Goal: Connect with others: Connect with other users

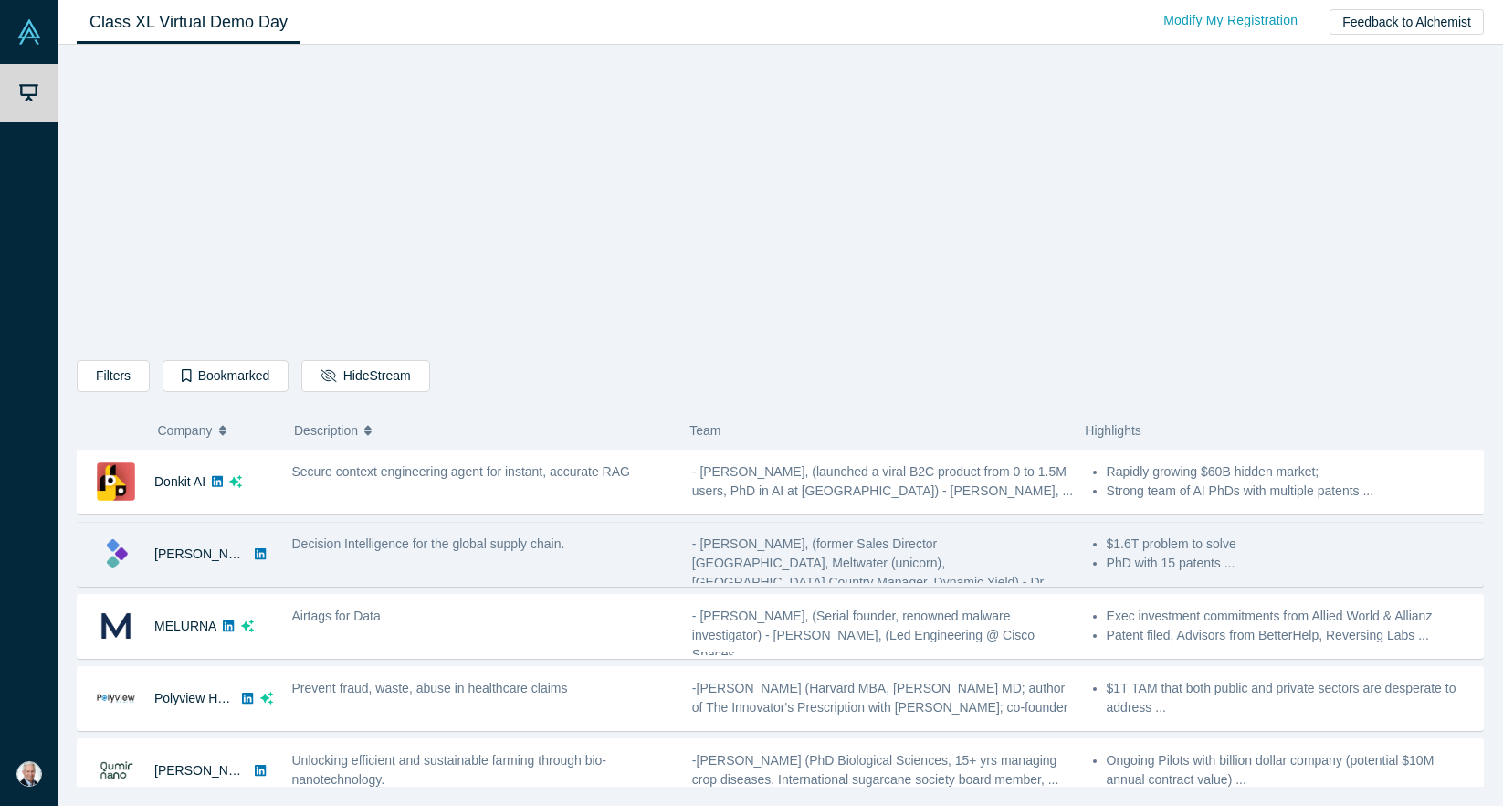
scroll to position [22, 0]
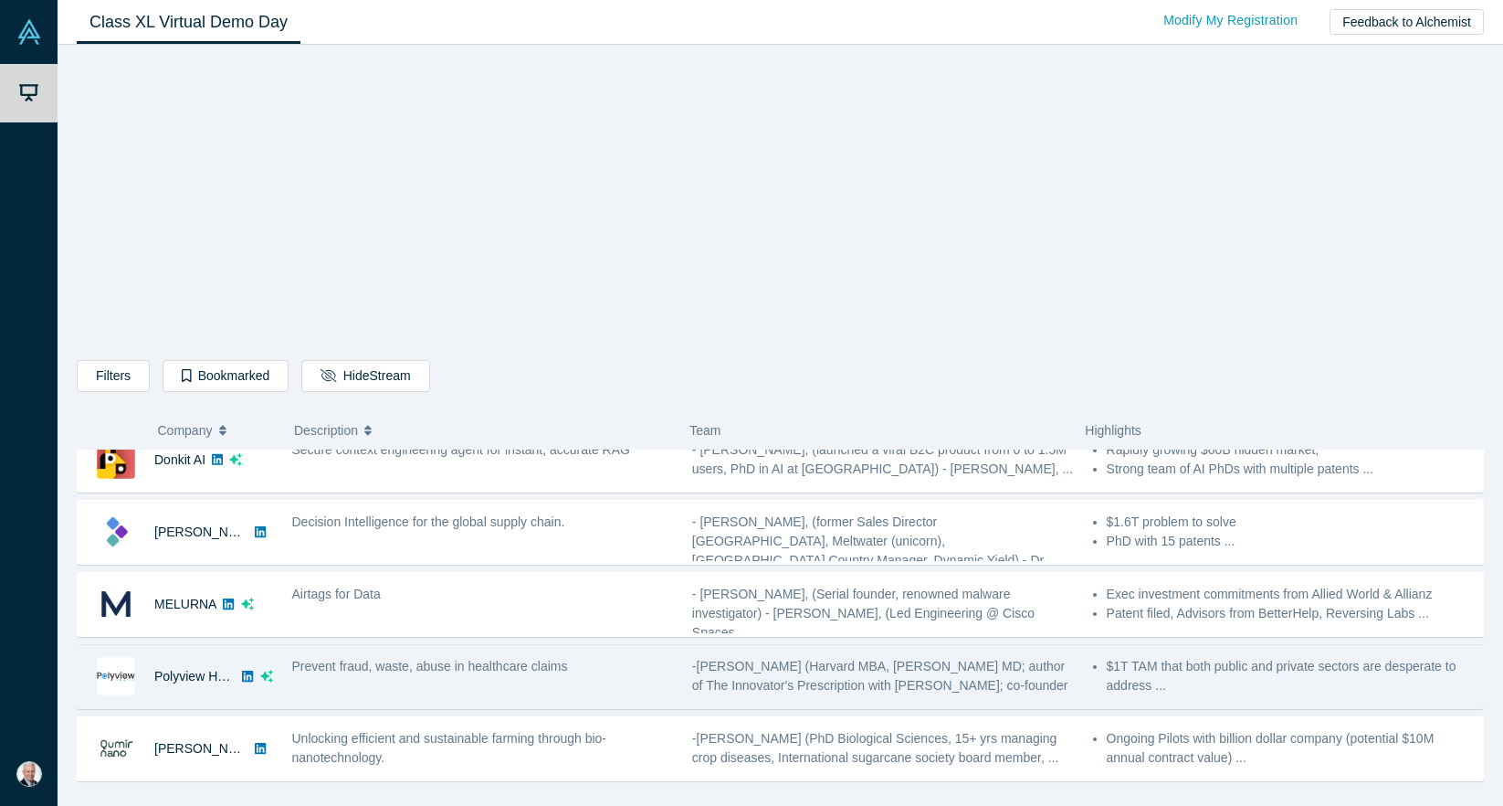
click at [110, 676] on img at bounding box center [116, 676] width 38 height 38
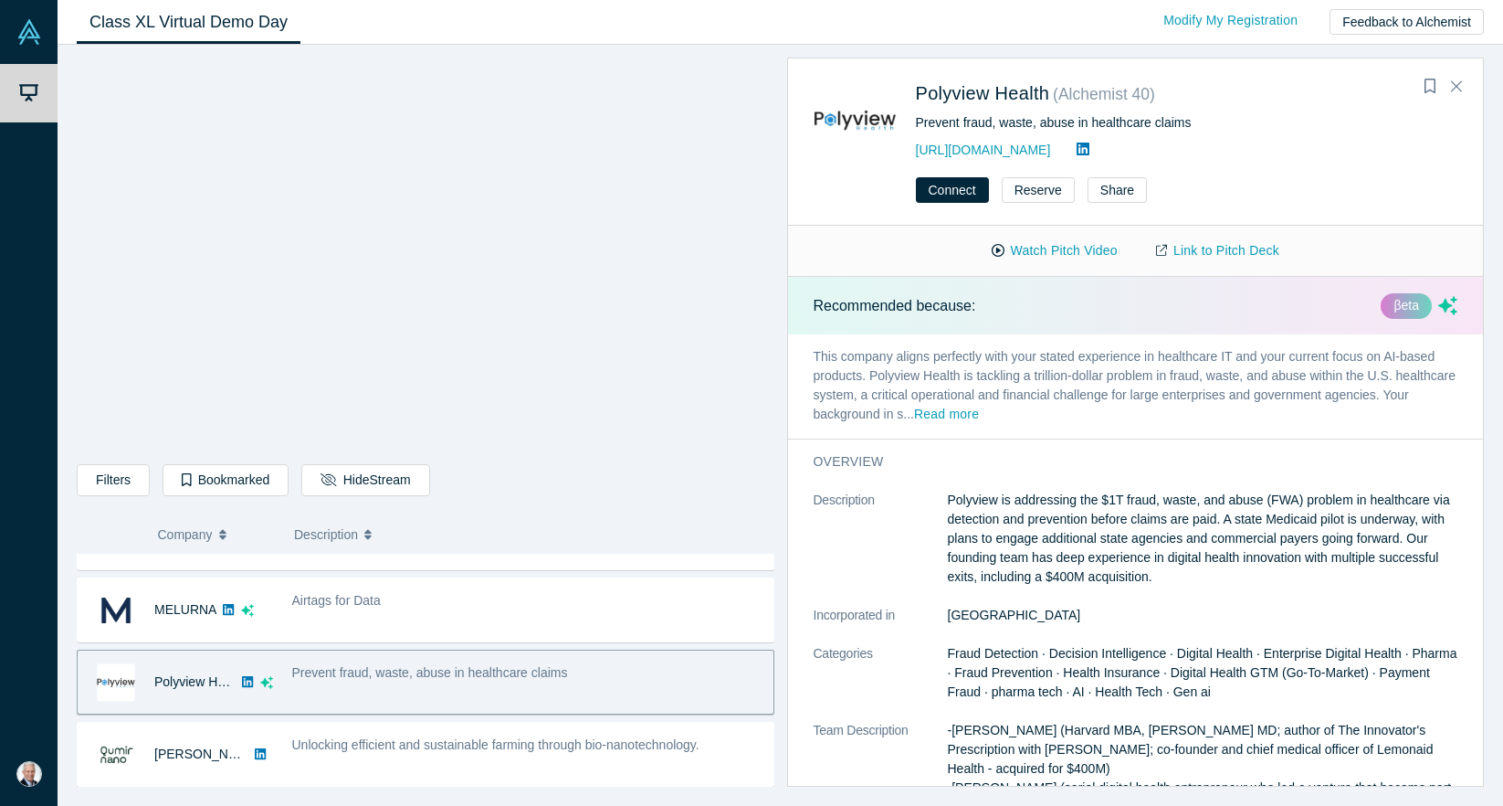
scroll to position [127, 0]
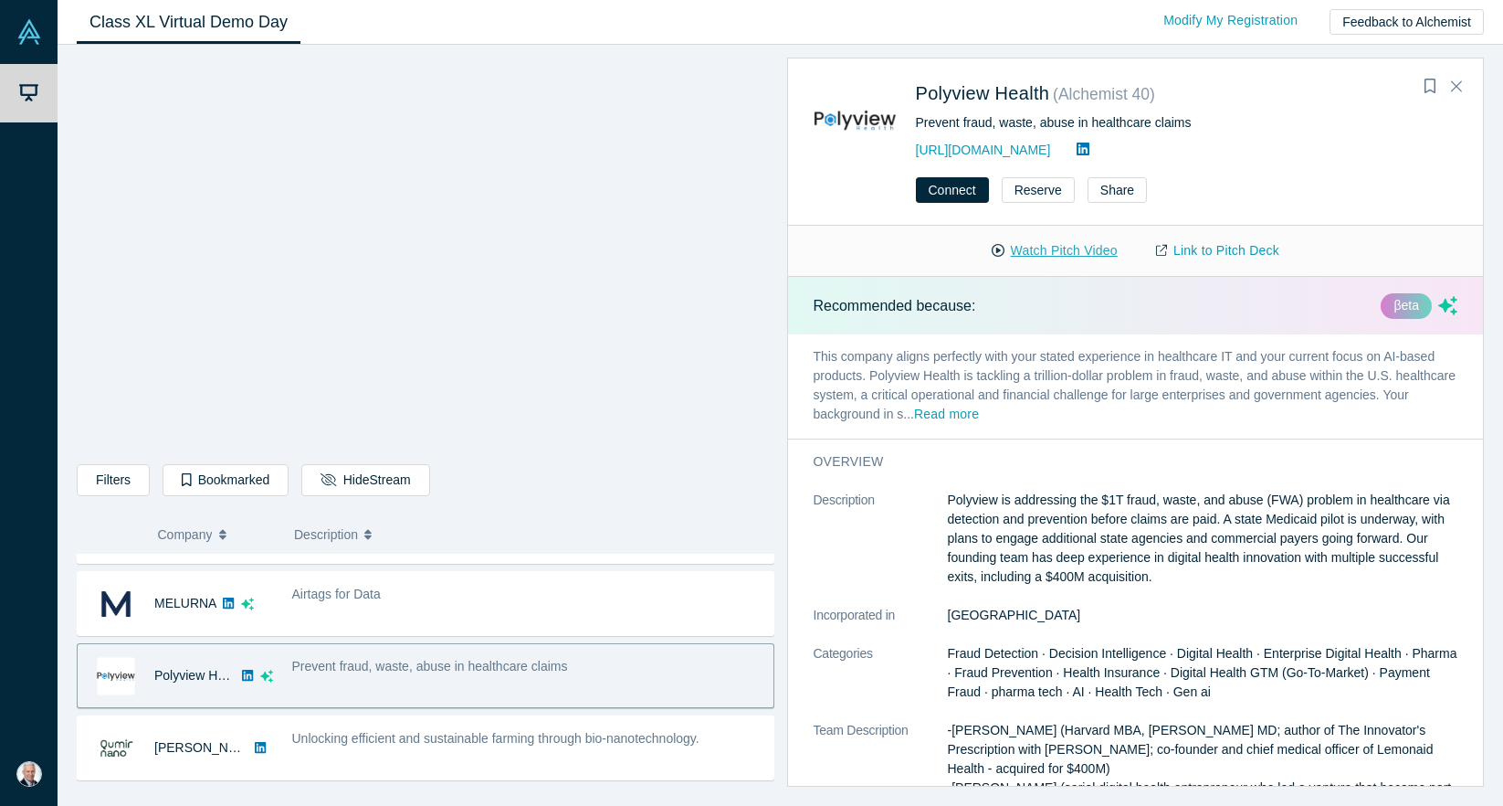
click at [1077, 245] on button "Watch Pitch Video" at bounding box center [1055, 251] width 164 height 32
click at [1460, 82] on icon "Close" at bounding box center [1456, 86] width 11 height 11
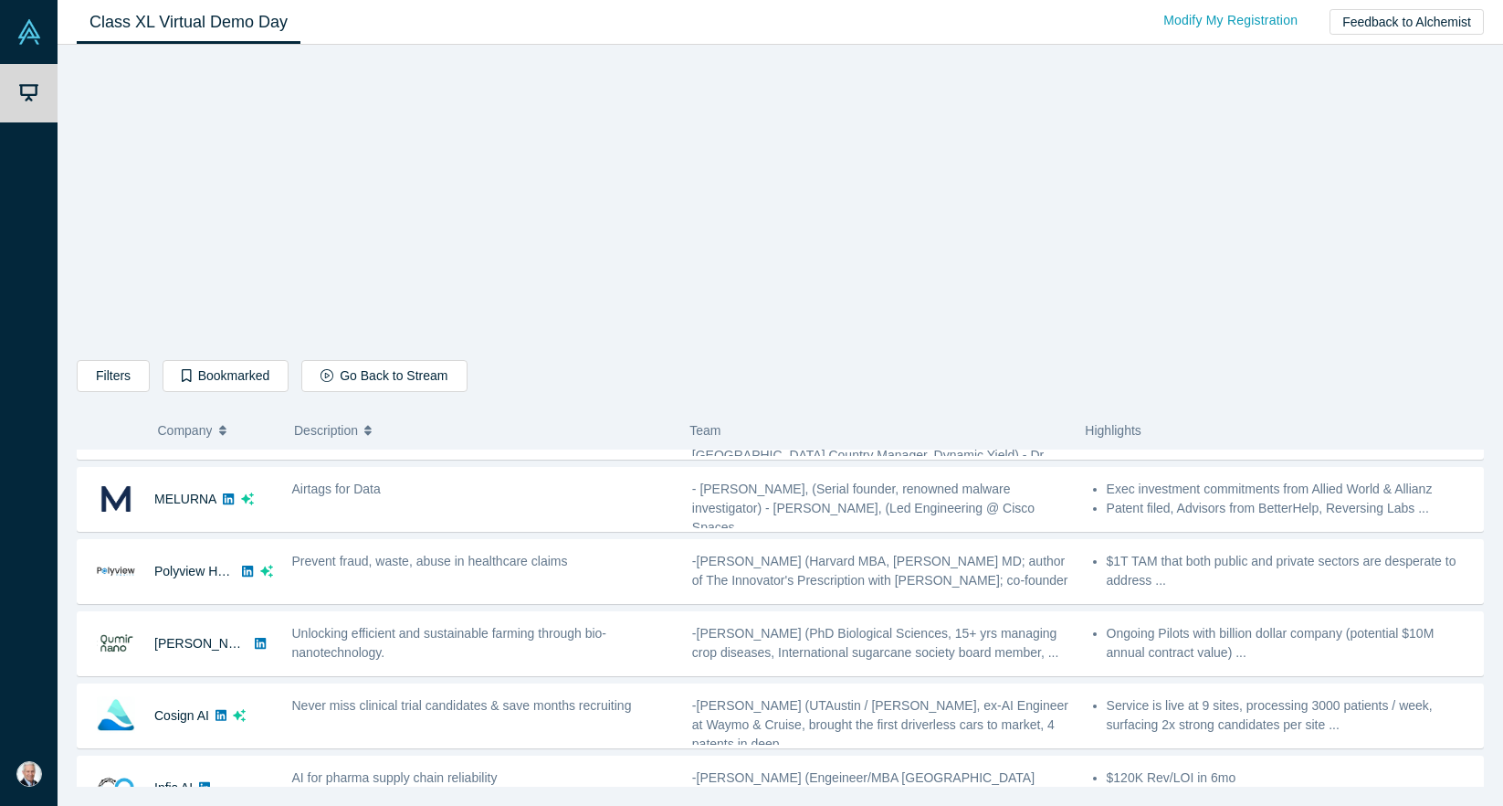
click at [451, 245] on div "Filters AI Artificial Intelligence B2B SaaS AI (Artificial Intelligence) Data A…" at bounding box center [780, 422] width 1407 height 729
click at [221, 18] on link "Class XL Virtual Demo Day" at bounding box center [189, 22] width 224 height 43
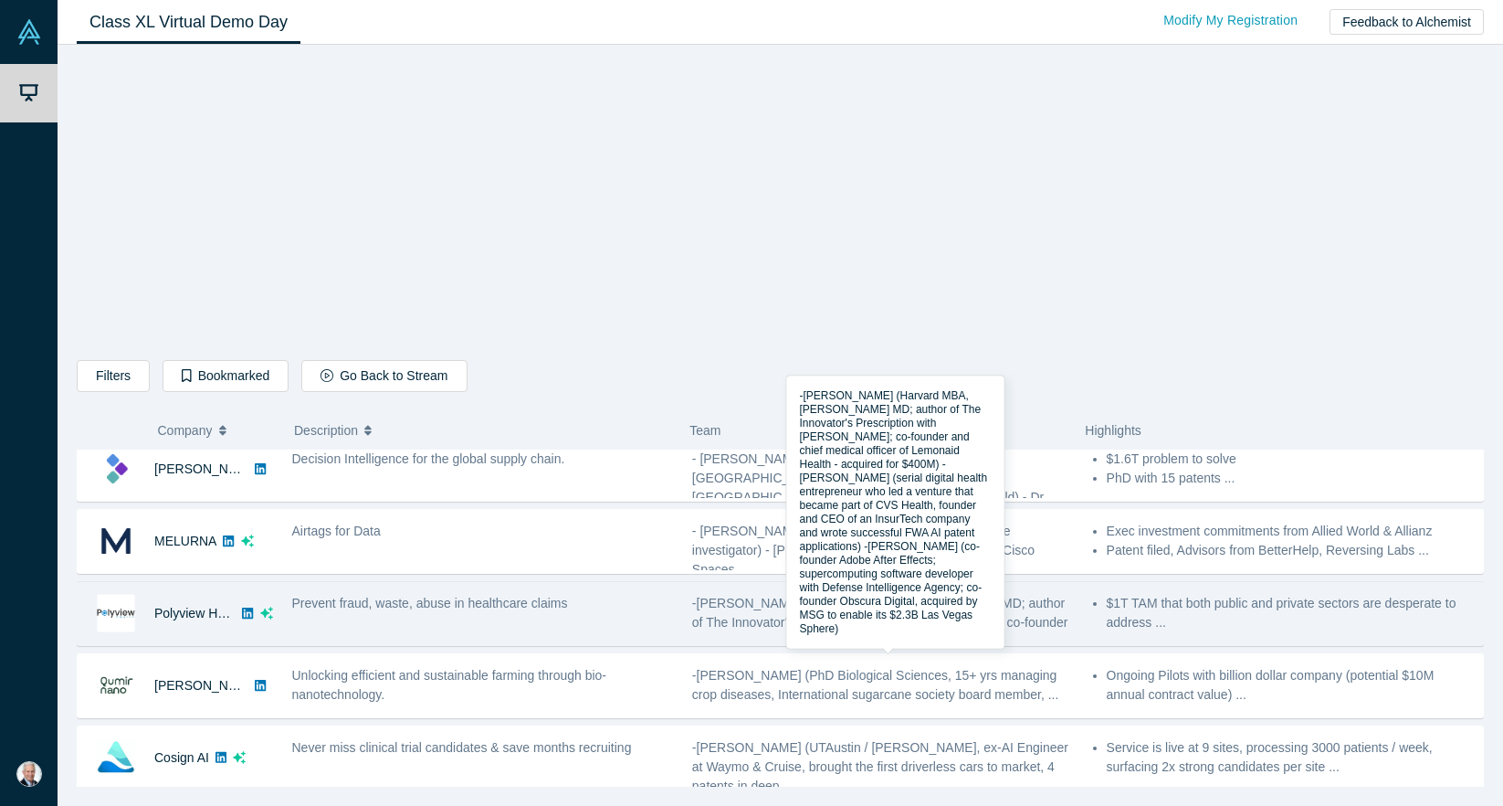
scroll to position [87, 0]
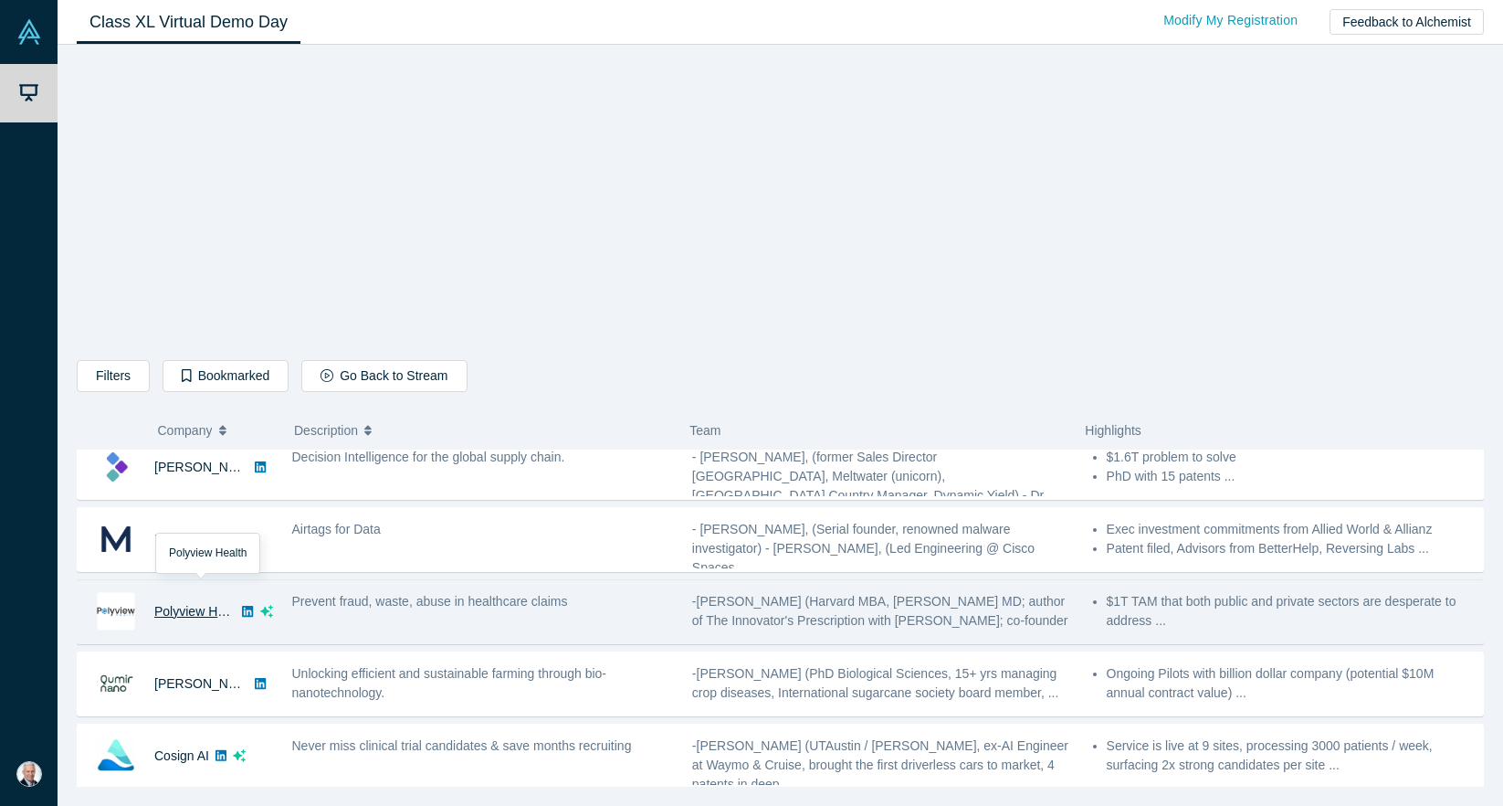
click at [188, 608] on link "Polyview Health" at bounding box center [199, 611] width 91 height 15
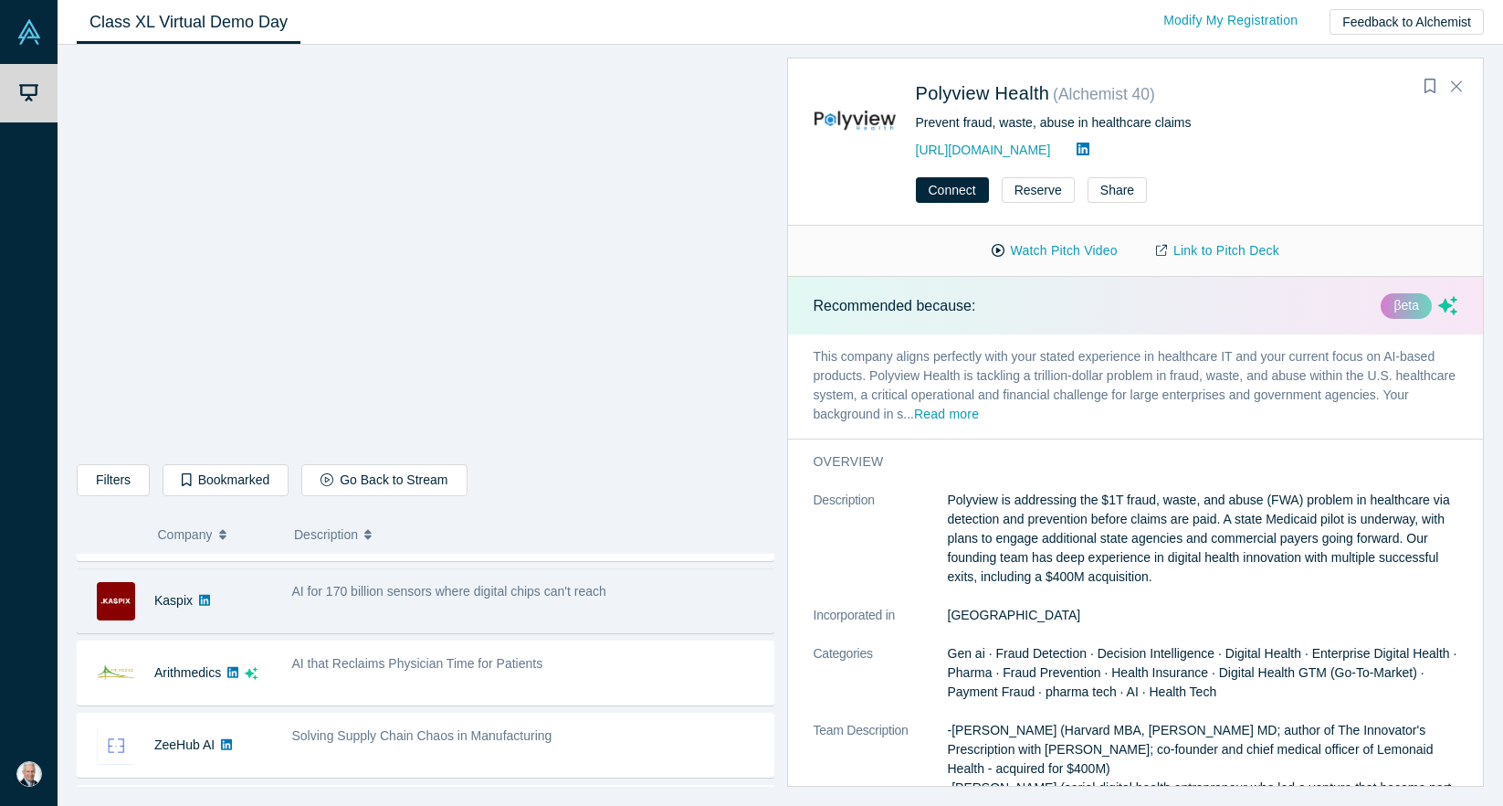
scroll to position [556, 0]
click at [396, 613] on div "AI for 170 billion sensors where digital chips can't reach" at bounding box center [527, 607] width 491 height 58
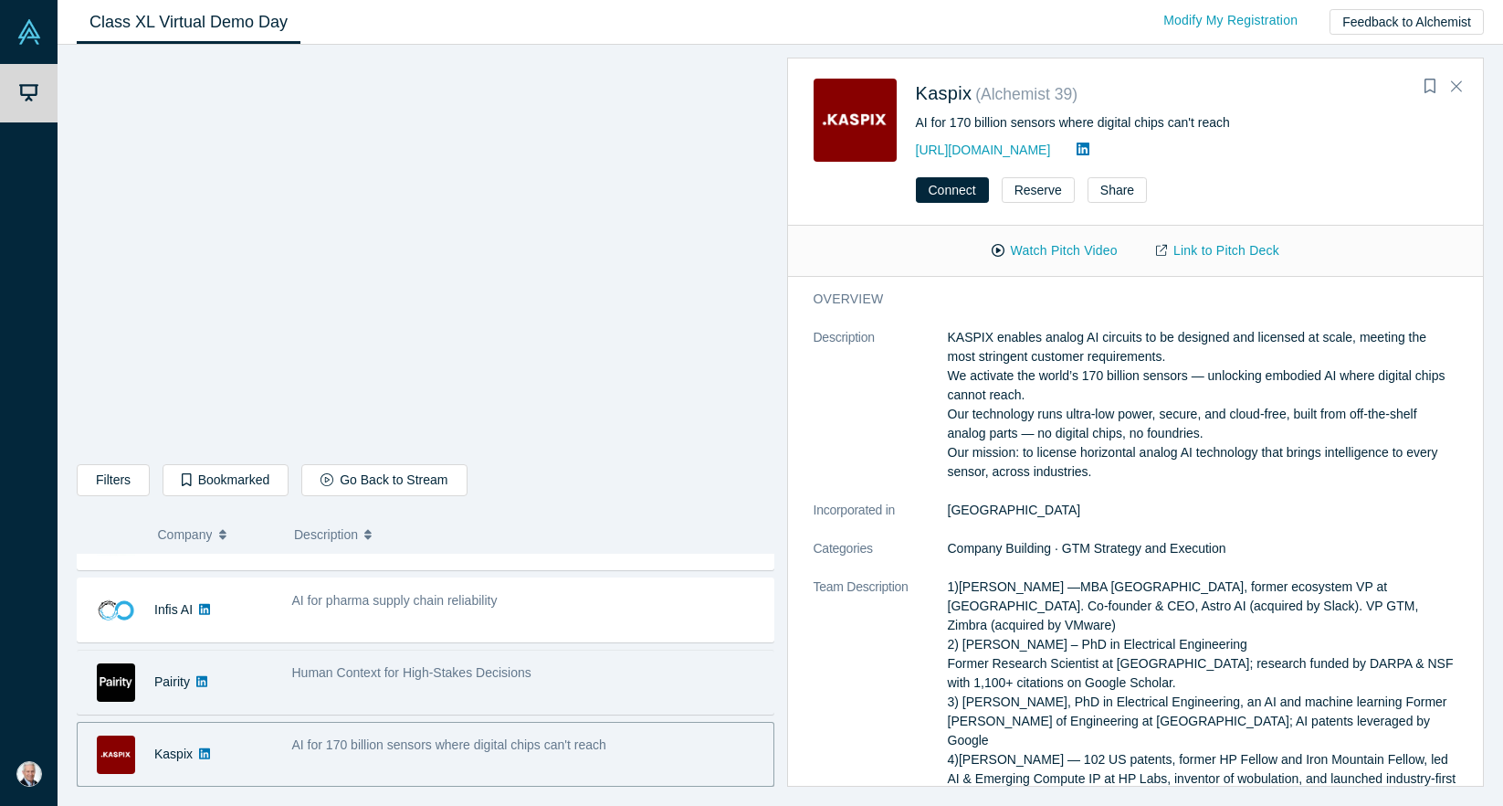
scroll to position [402, 0]
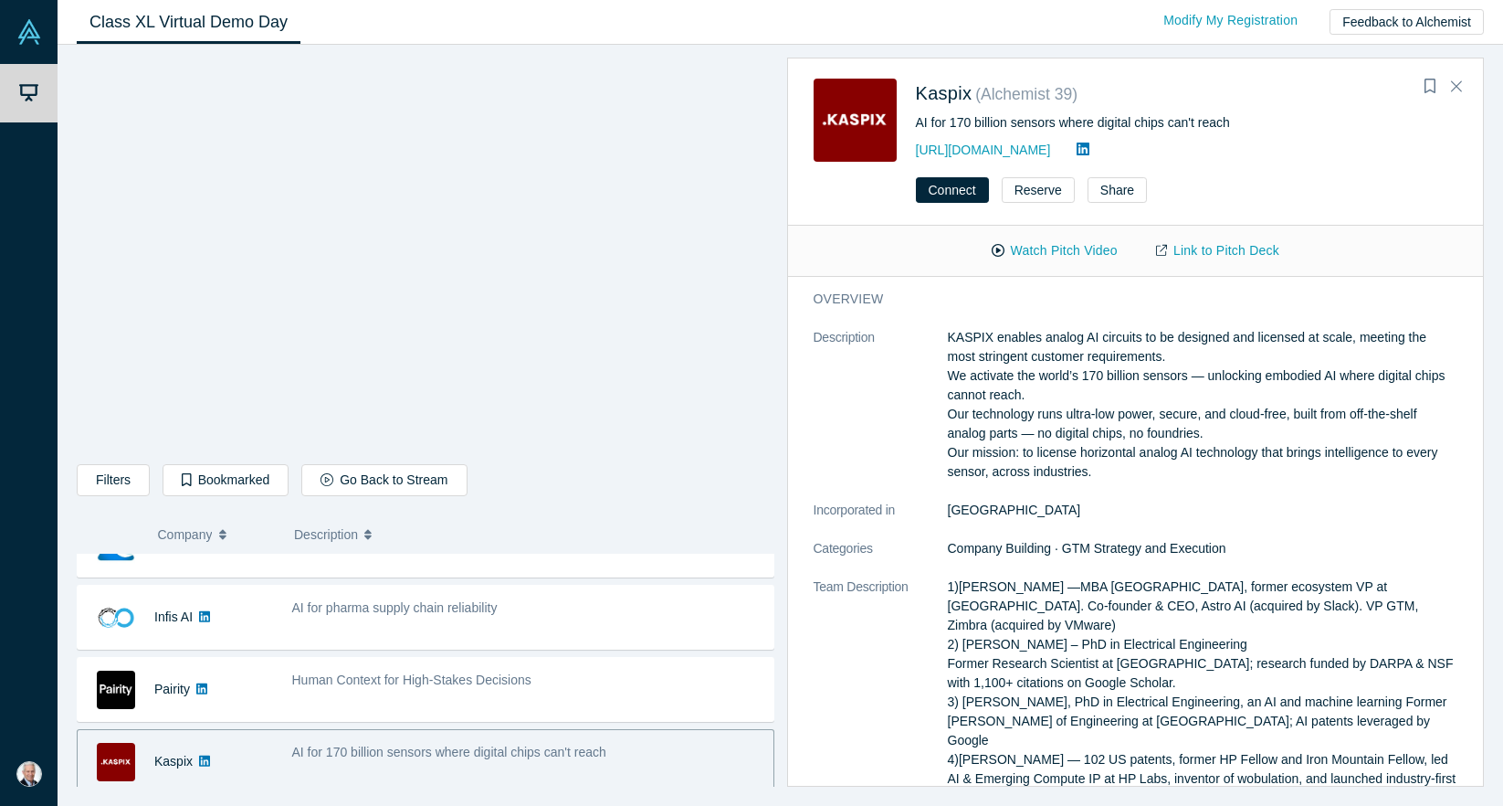
click at [866, 217] on div "Connect Reserve Share" at bounding box center [1136, 197] width 696 height 58
click at [885, 132] on img at bounding box center [855, 120] width 83 height 83
click at [867, 114] on img at bounding box center [855, 120] width 83 height 83
click at [1085, 250] on button "Watch Pitch Video" at bounding box center [1055, 251] width 164 height 32
click at [1206, 249] on link "Link to Pitch Deck" at bounding box center [1218, 251] width 162 height 32
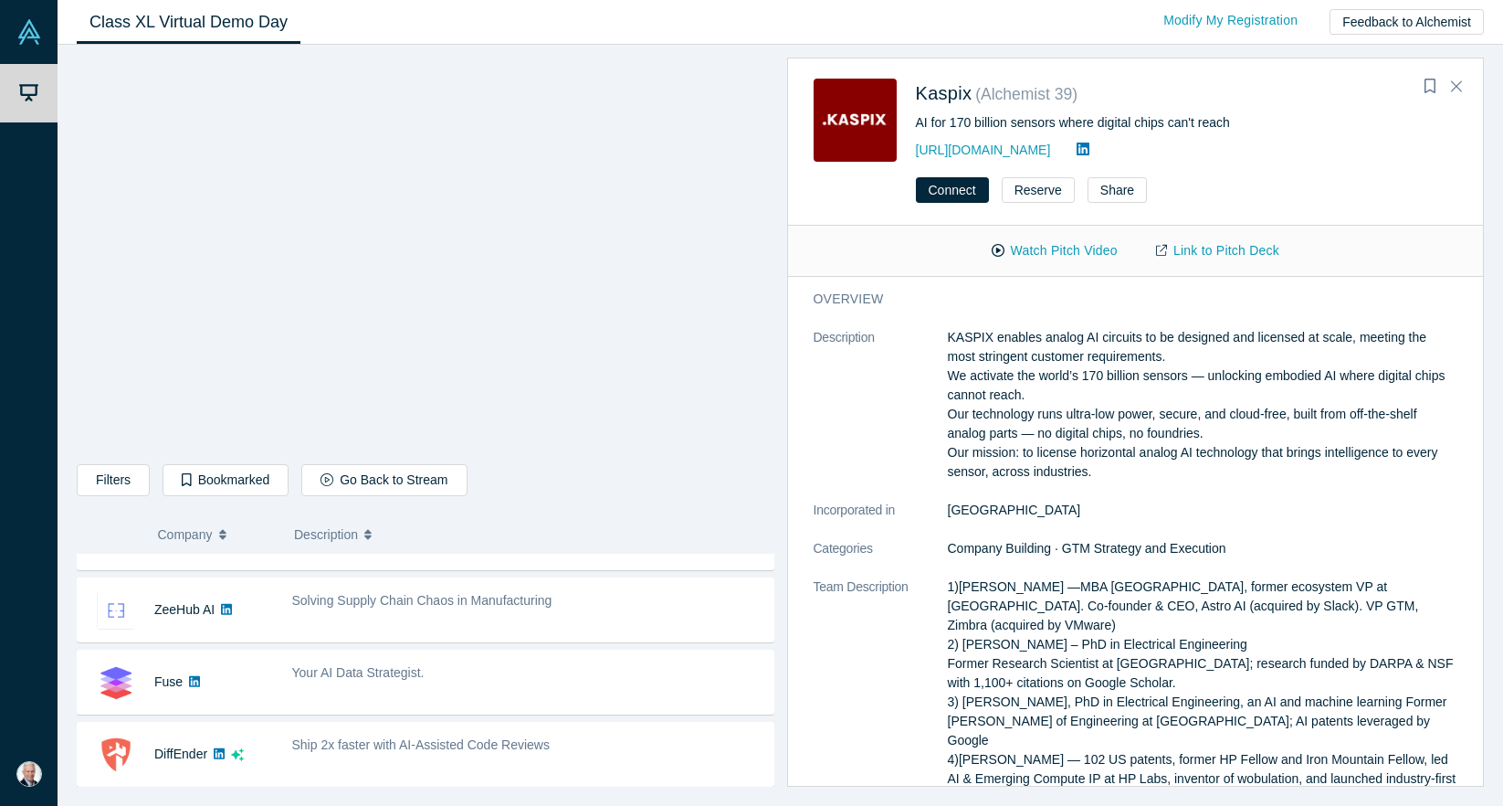
scroll to position [706, 0]
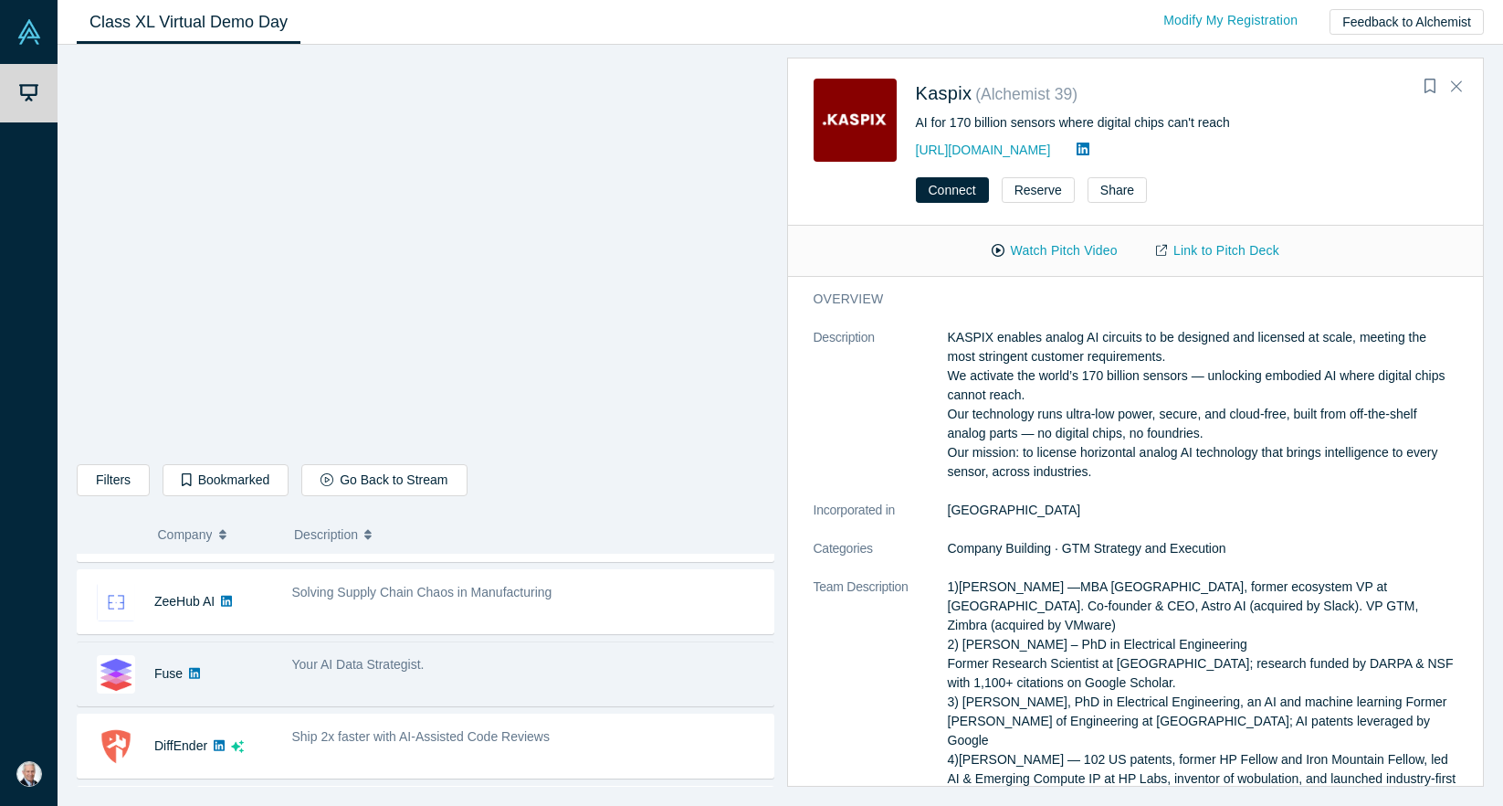
click at [334, 666] on span "Your AI Data Strategist." at bounding box center [358, 664] width 132 height 15
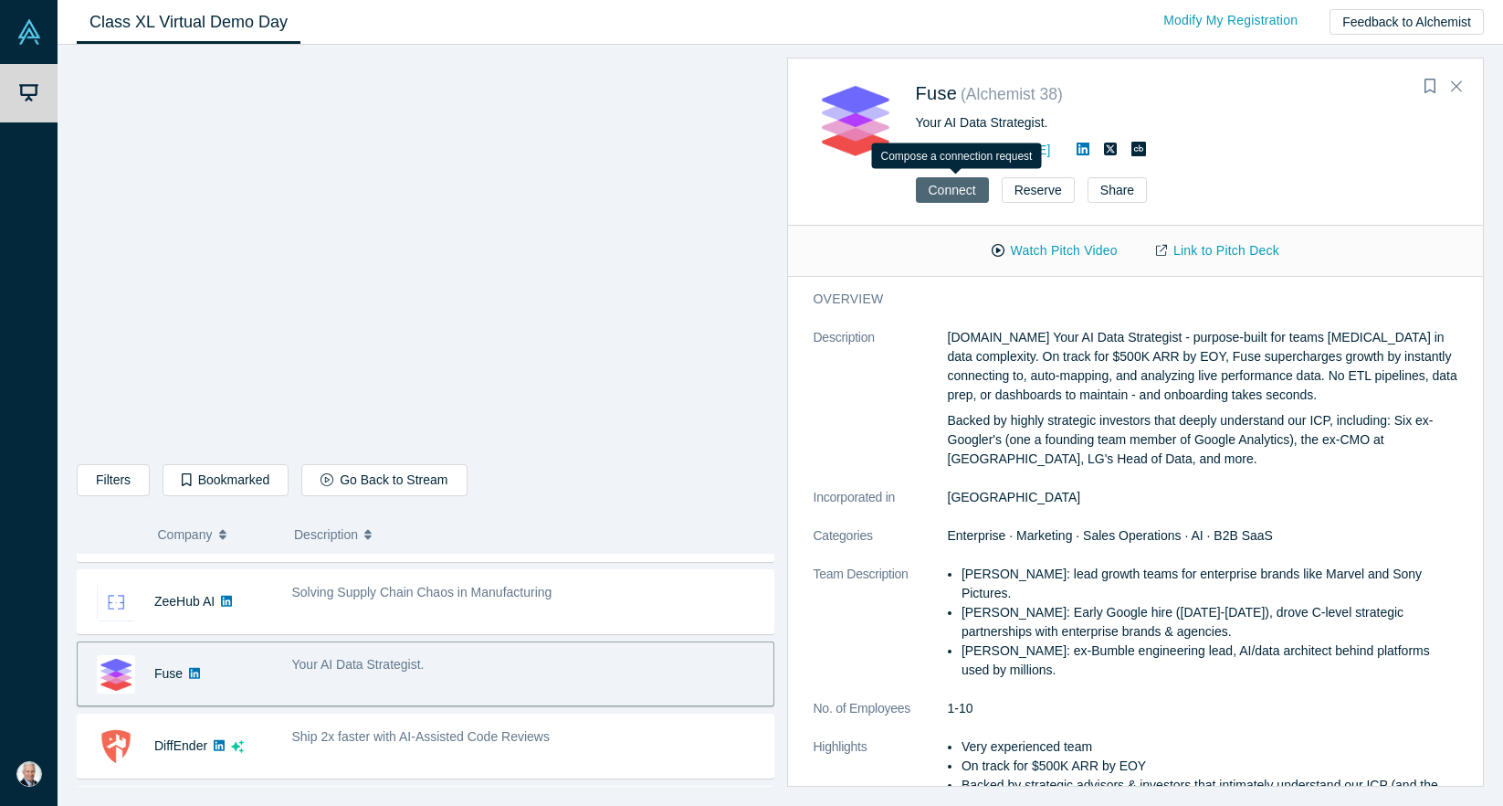
click at [957, 192] on button "Connect" at bounding box center [952, 190] width 73 height 26
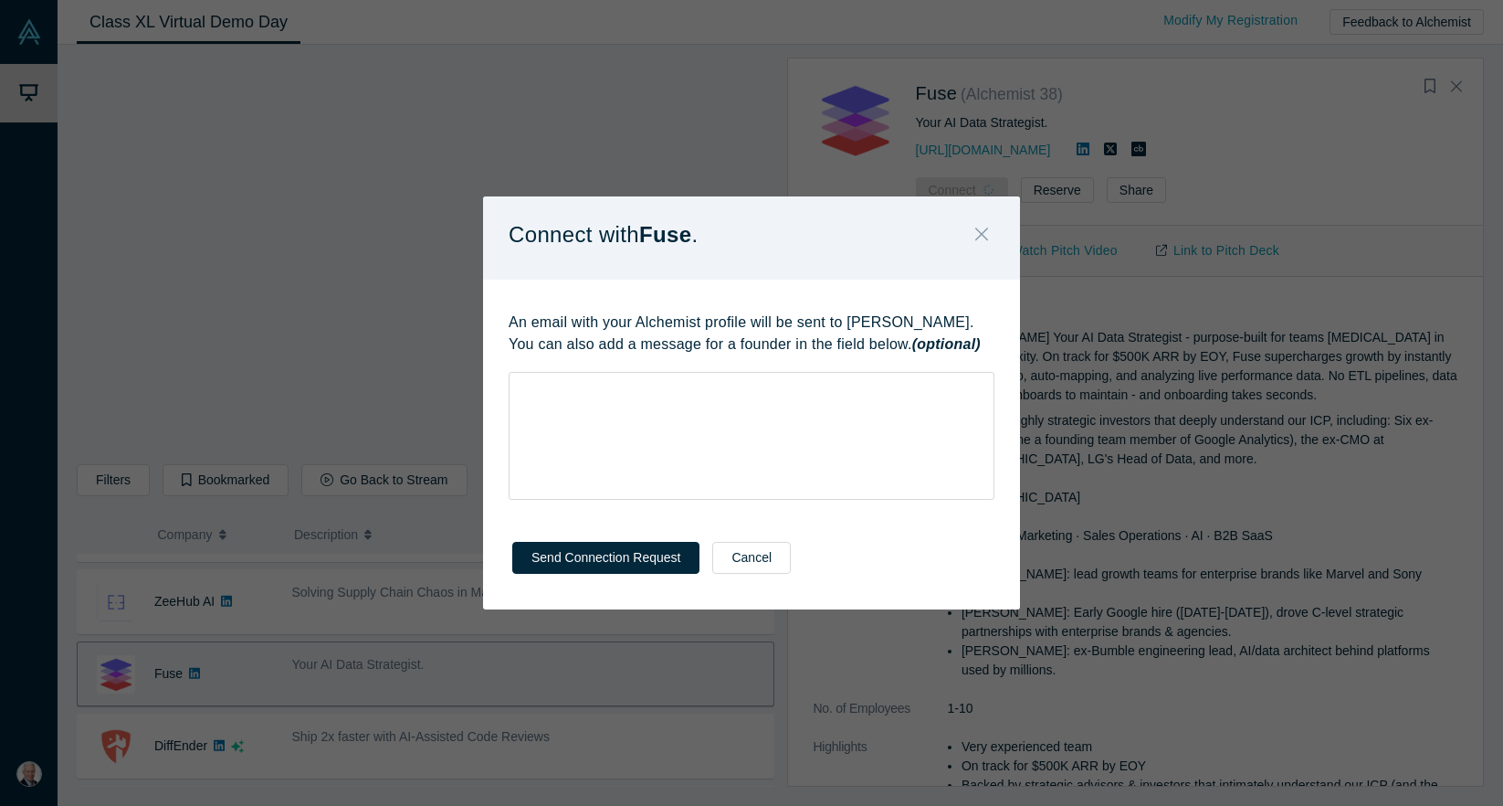
click at [984, 228] on icon "Close" at bounding box center [981, 234] width 13 height 20
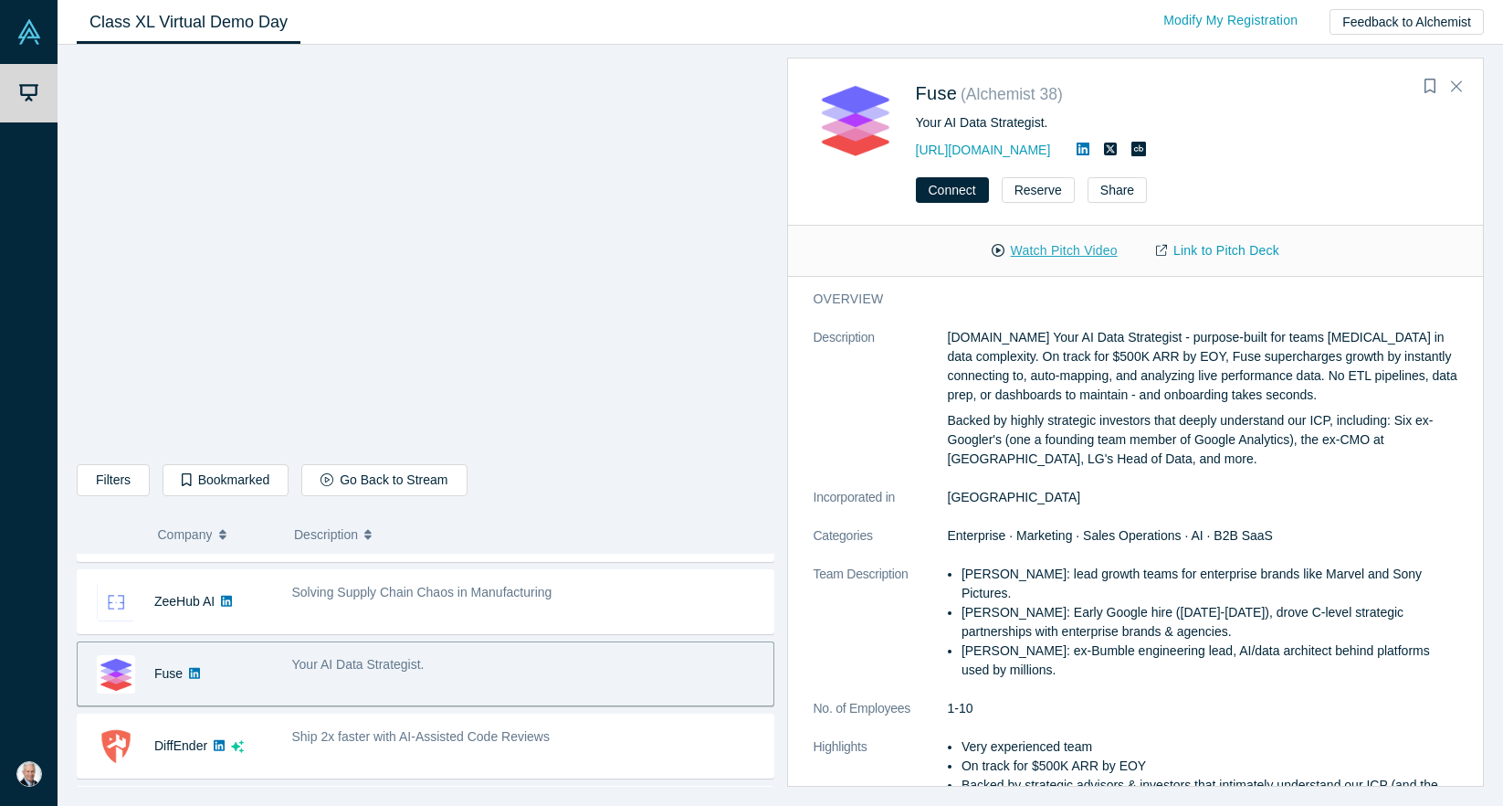
click at [1069, 250] on button "Watch Pitch Video" at bounding box center [1055, 251] width 164 height 32
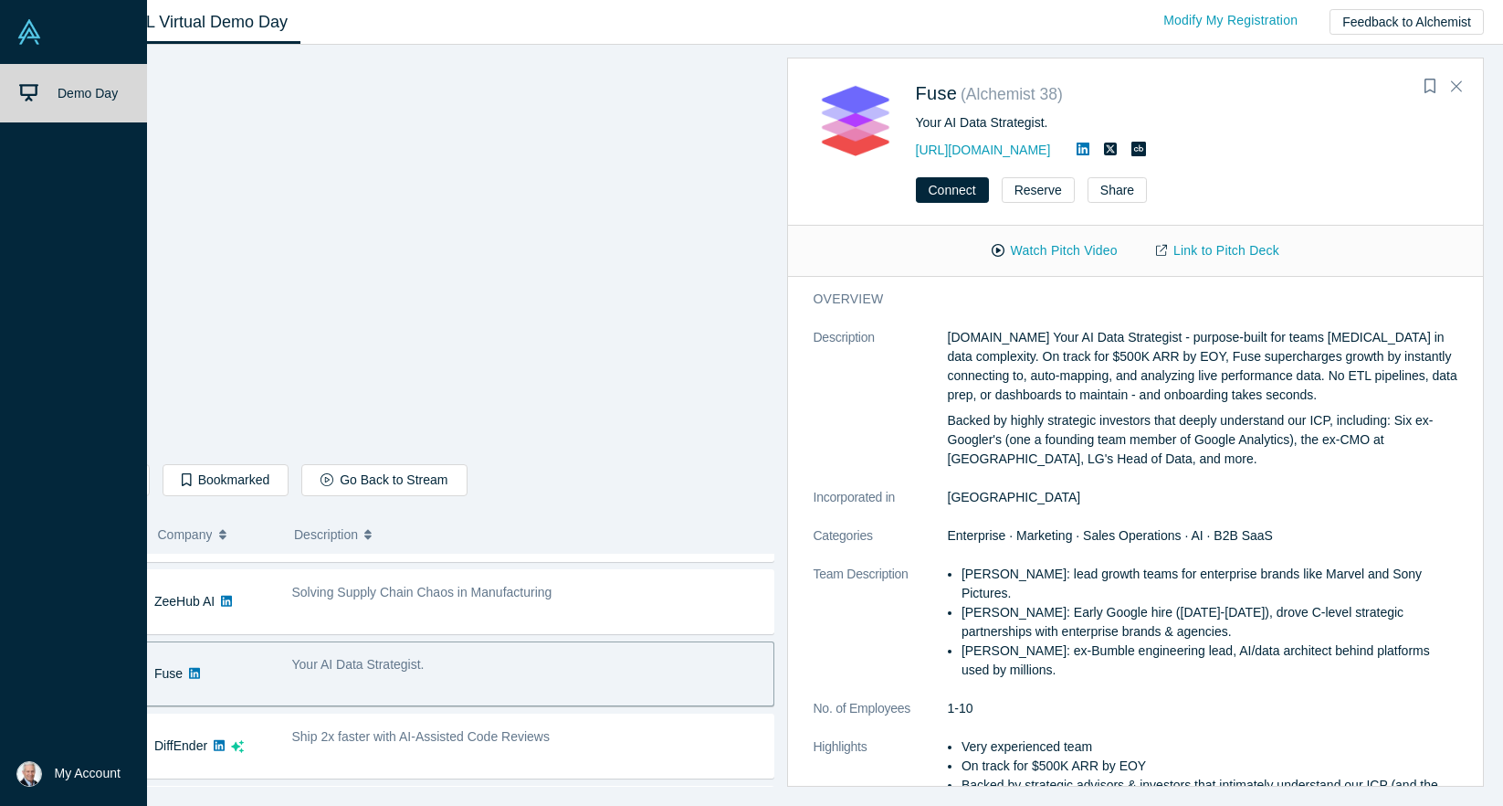
click at [1212, 248] on link "Link to Pitch Deck" at bounding box center [1218, 251] width 162 height 32
